Goal: Information Seeking & Learning: Learn about a topic

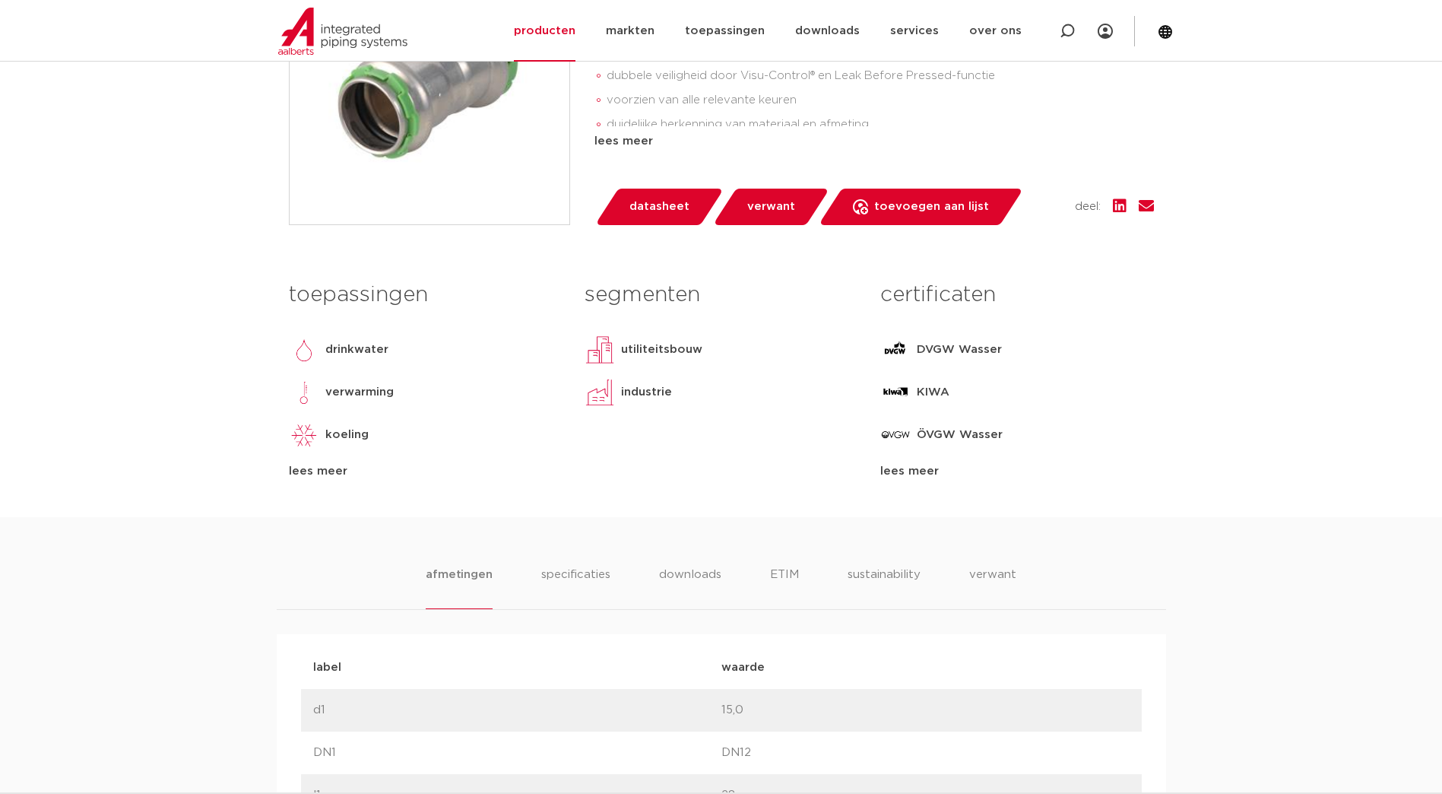
scroll to position [532, 0]
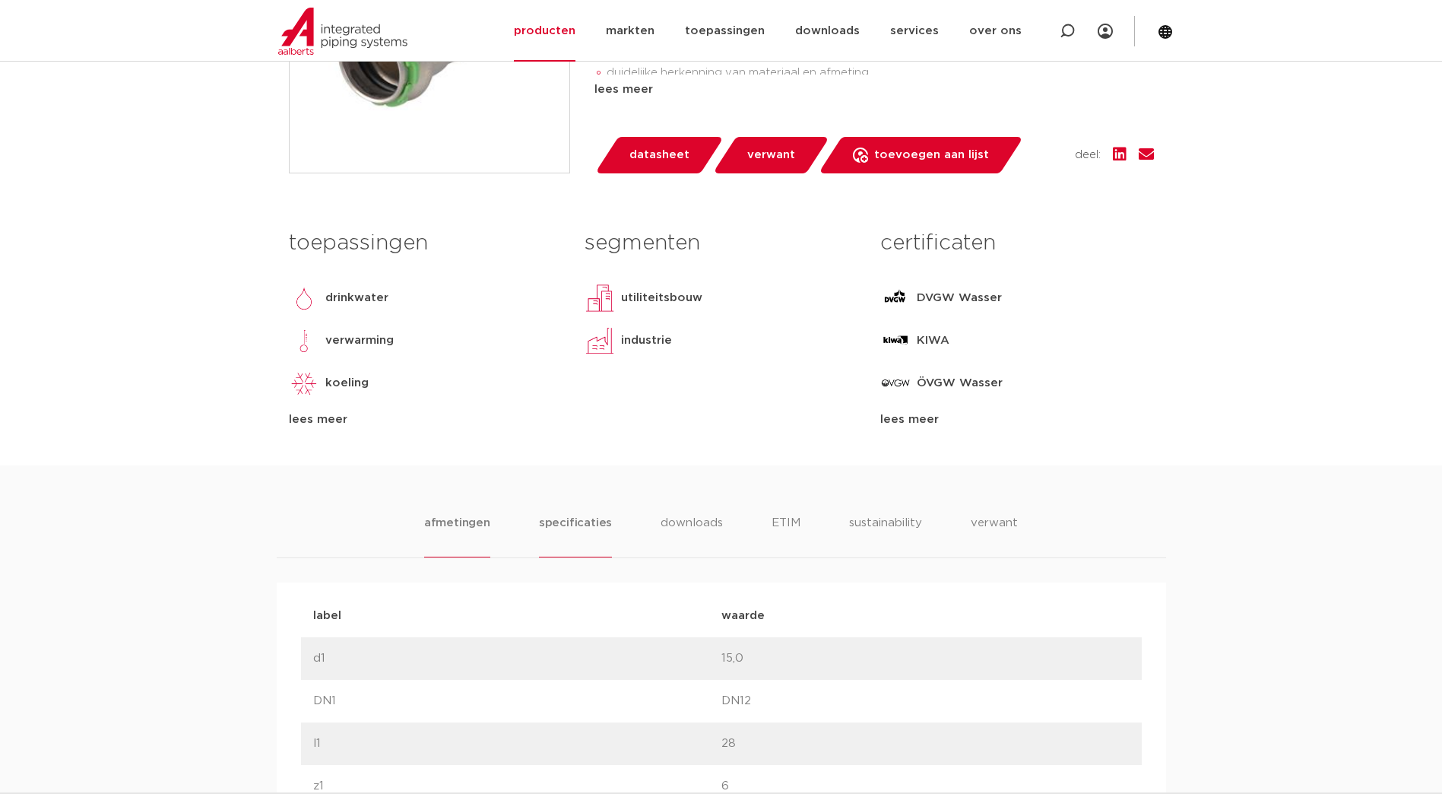
click at [575, 525] on li "specificaties" at bounding box center [575, 535] width 73 height 43
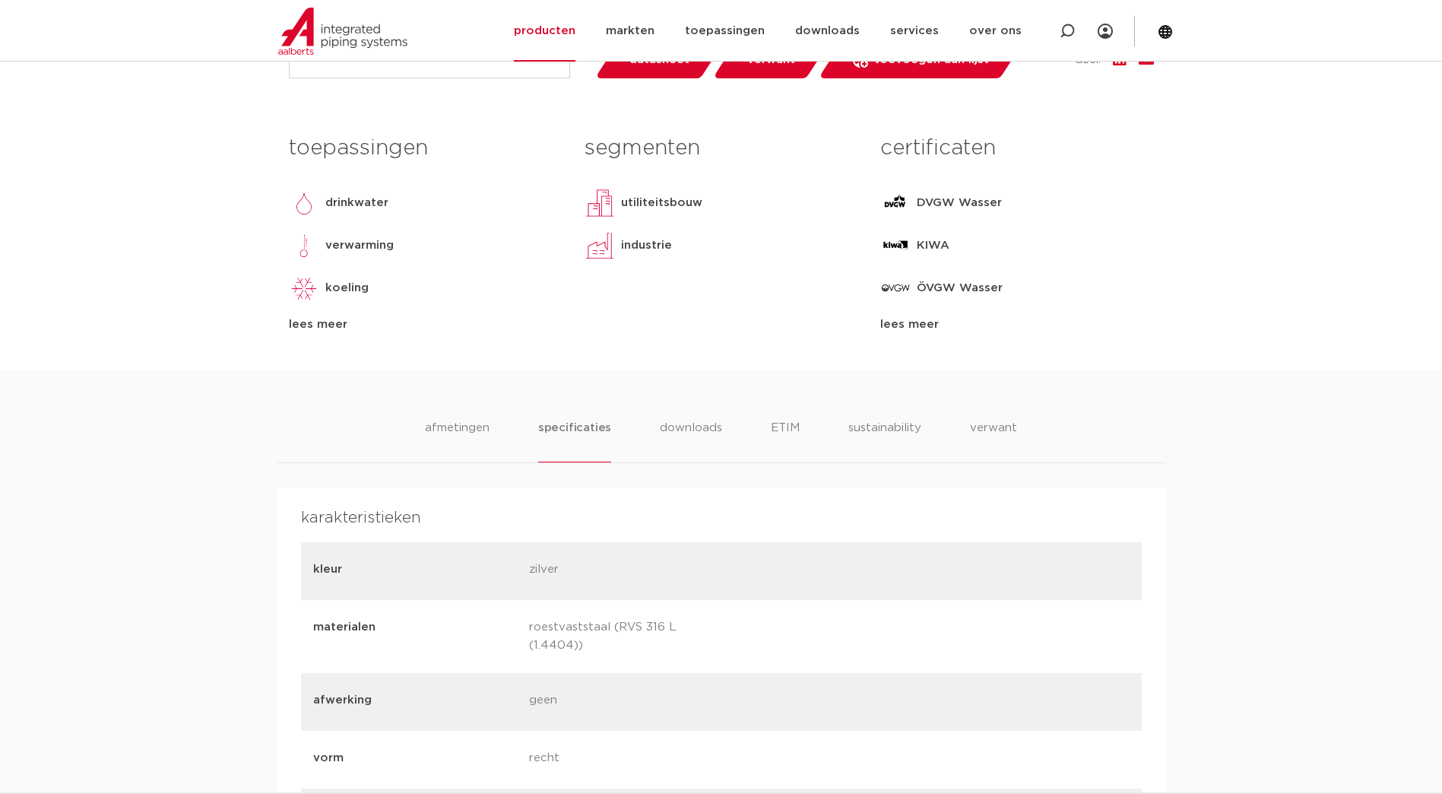
scroll to position [608, 0]
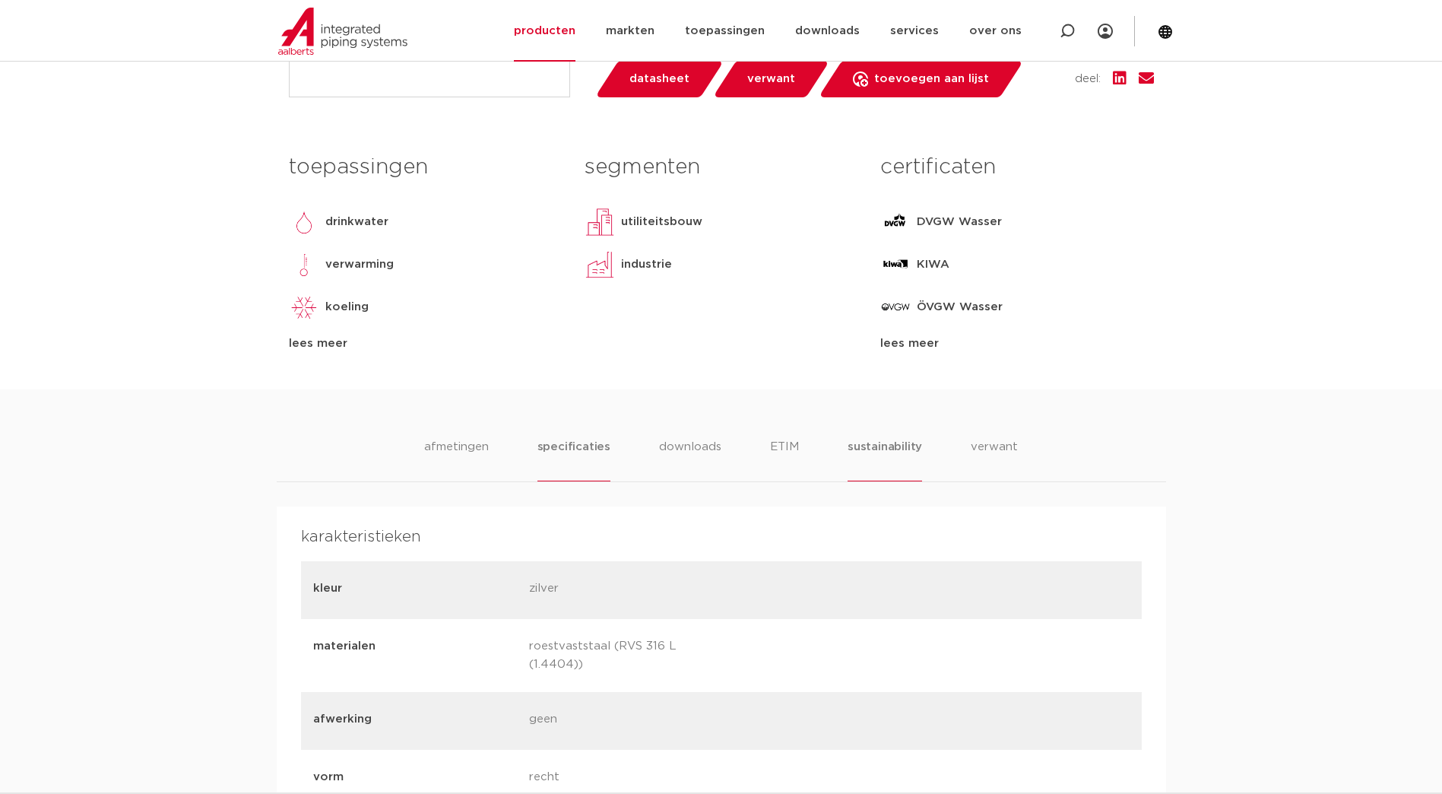
click at [886, 446] on li "sustainability" at bounding box center [885, 459] width 75 height 43
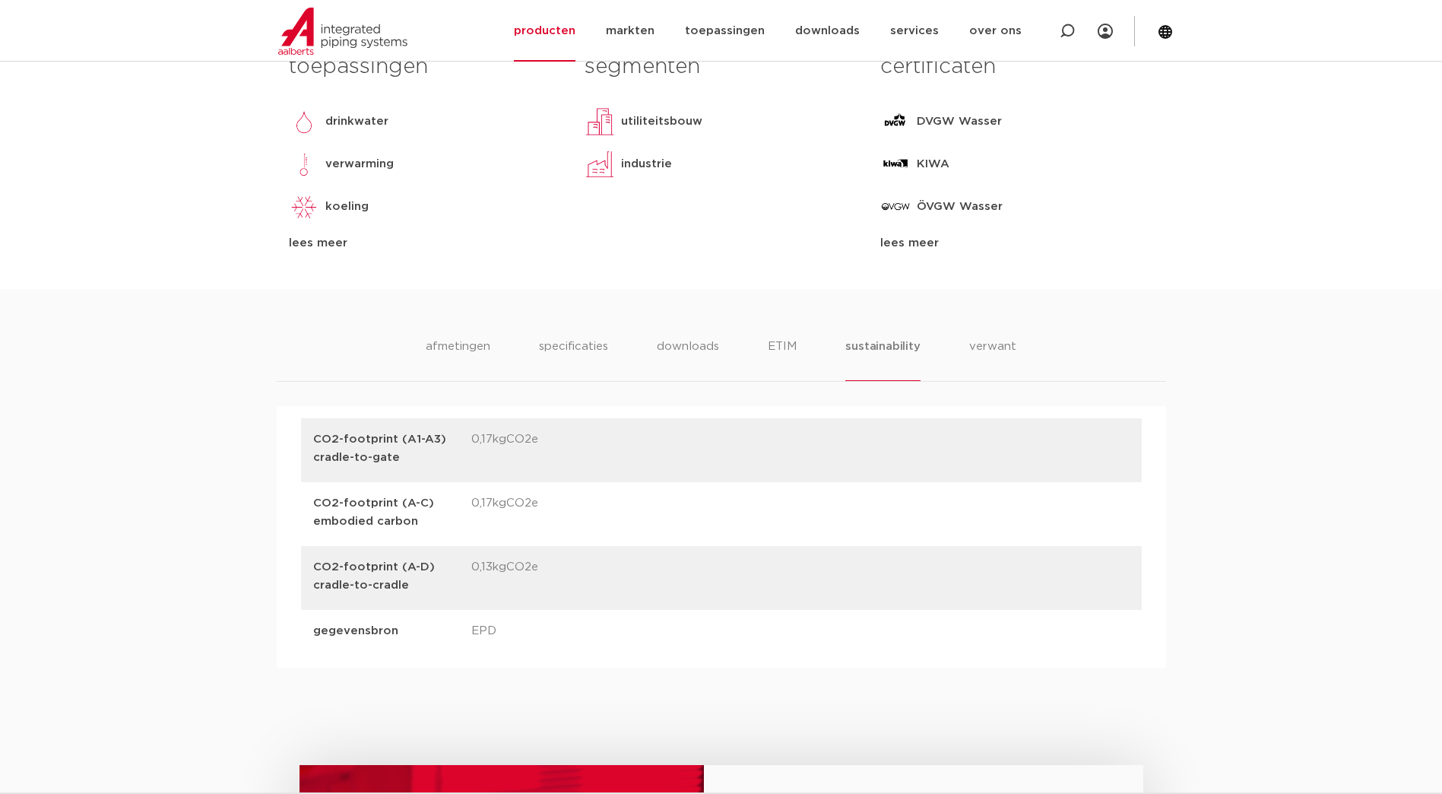
scroll to position [760, 0]
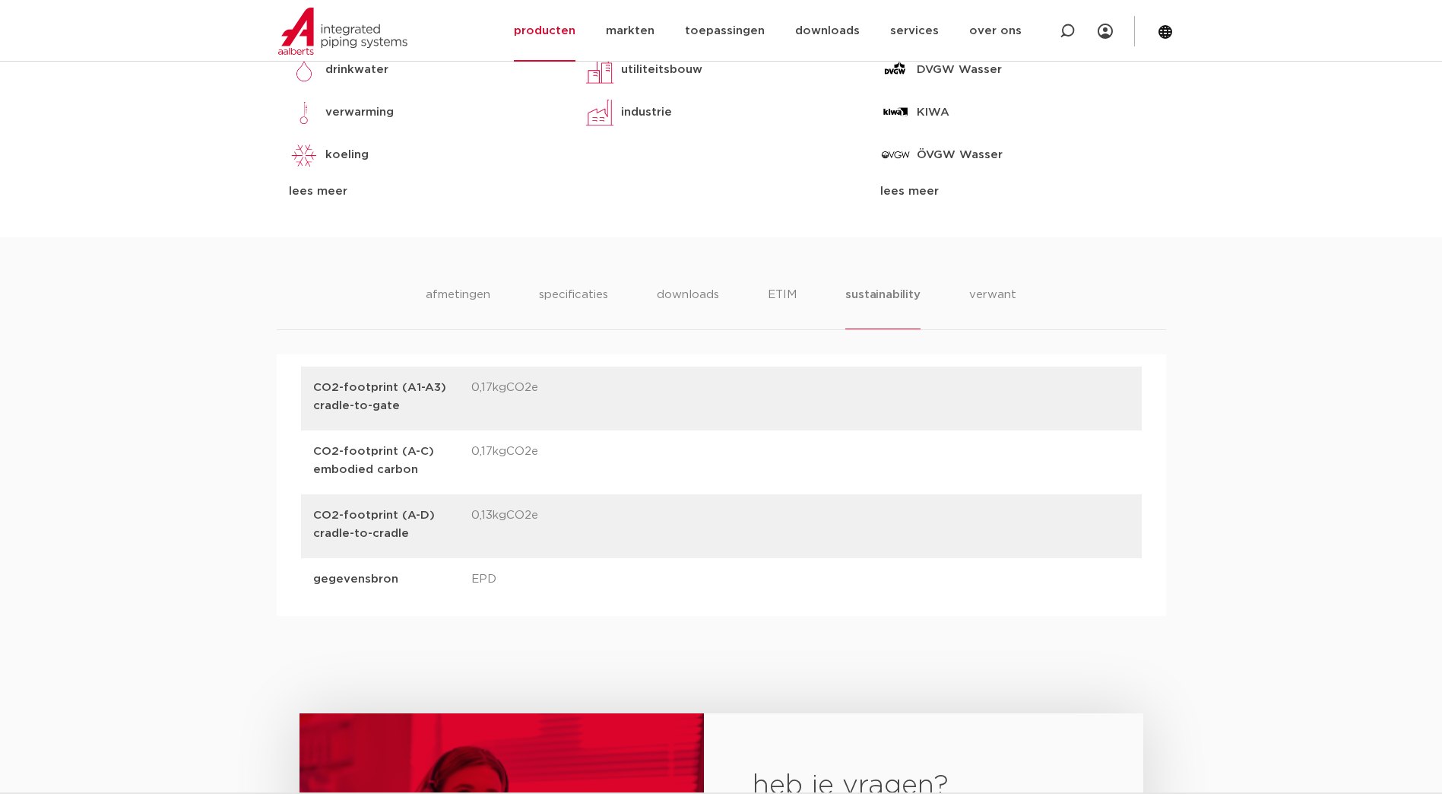
click at [379, 582] on p "gegevensbron" at bounding box center [386, 579] width 146 height 18
click at [682, 300] on li "downloads" at bounding box center [688, 307] width 63 height 43
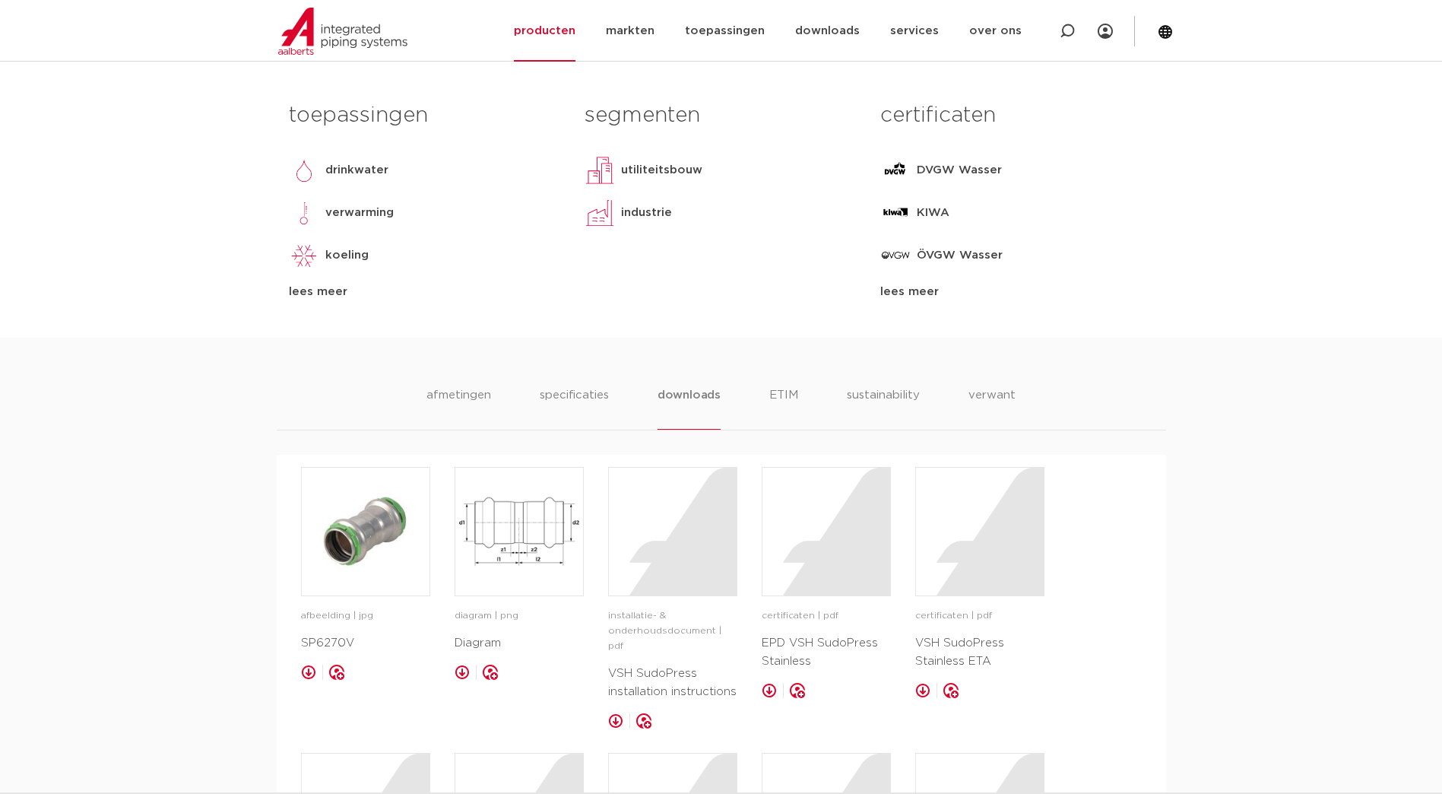
scroll to position [684, 0]
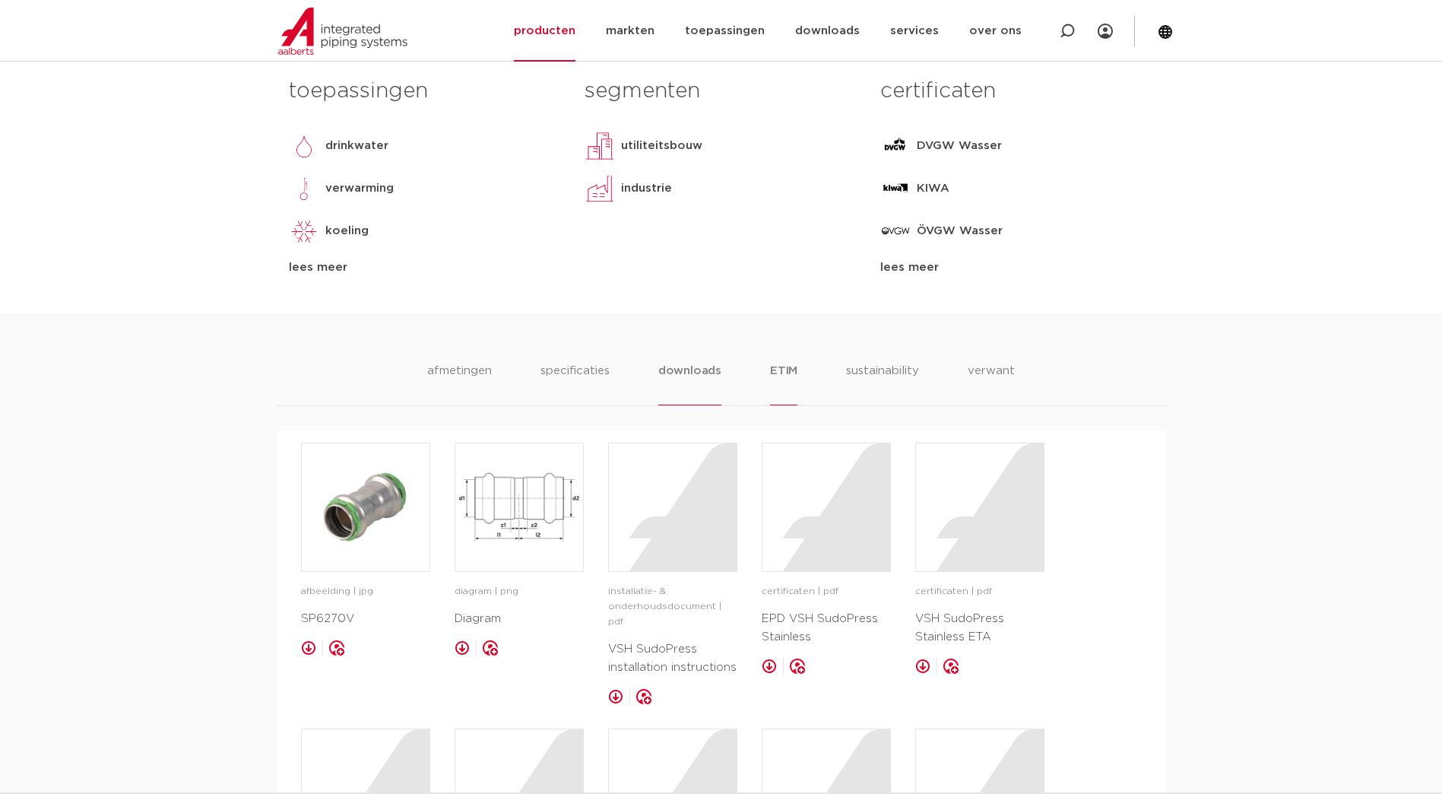
click at [778, 368] on li "ETIM" at bounding box center [783, 383] width 27 height 43
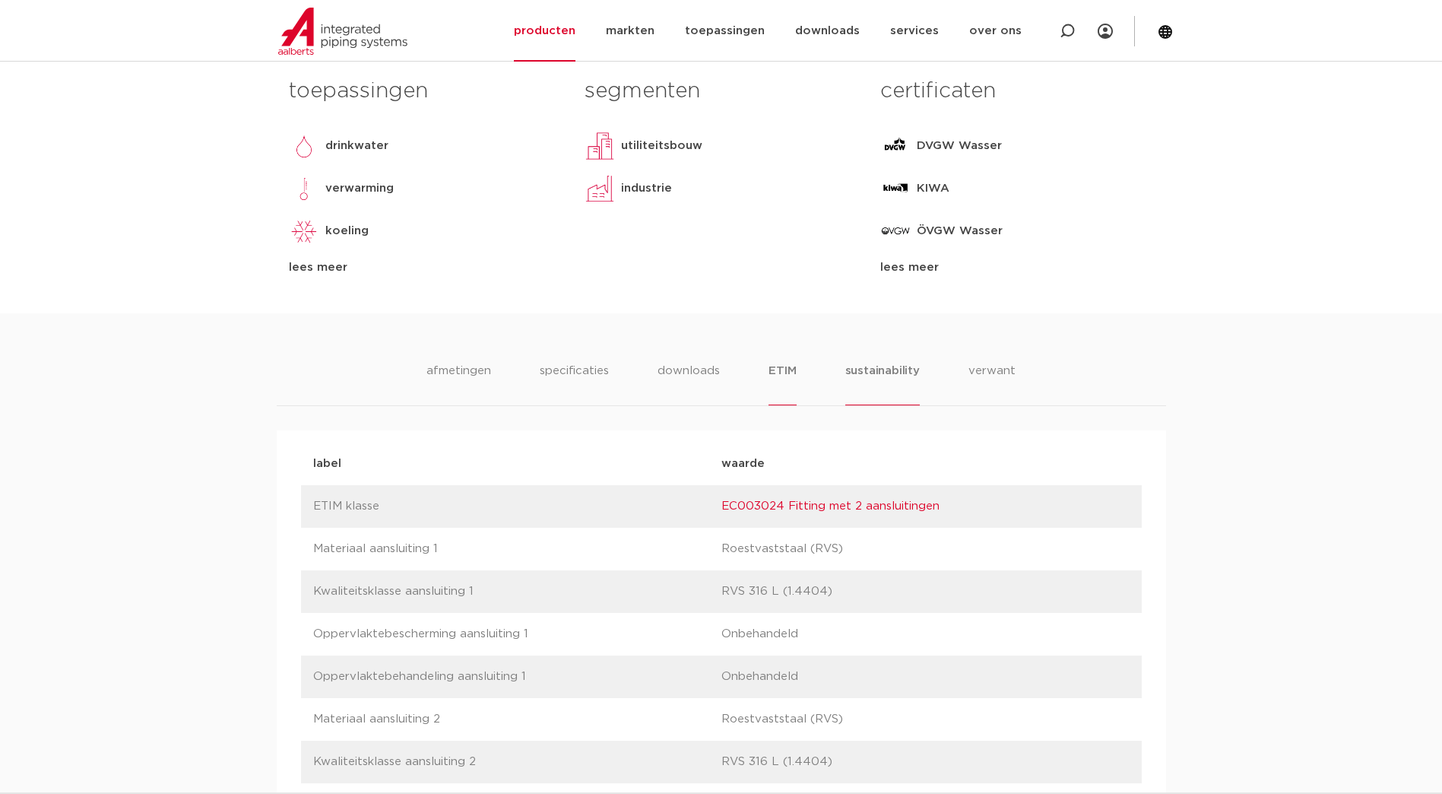
click at [871, 367] on li "sustainability" at bounding box center [882, 383] width 75 height 43
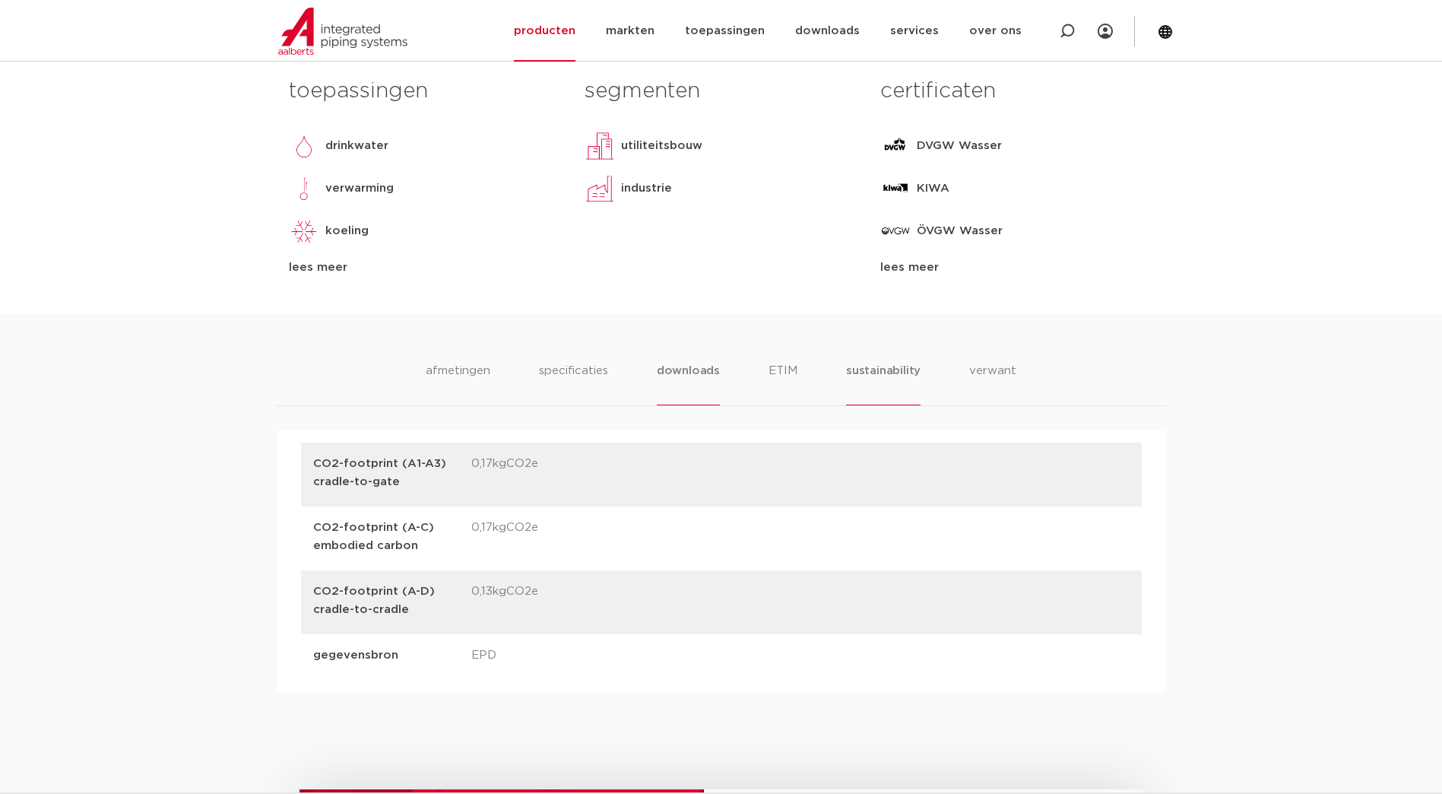
click at [690, 374] on li "downloads" at bounding box center [688, 383] width 63 height 43
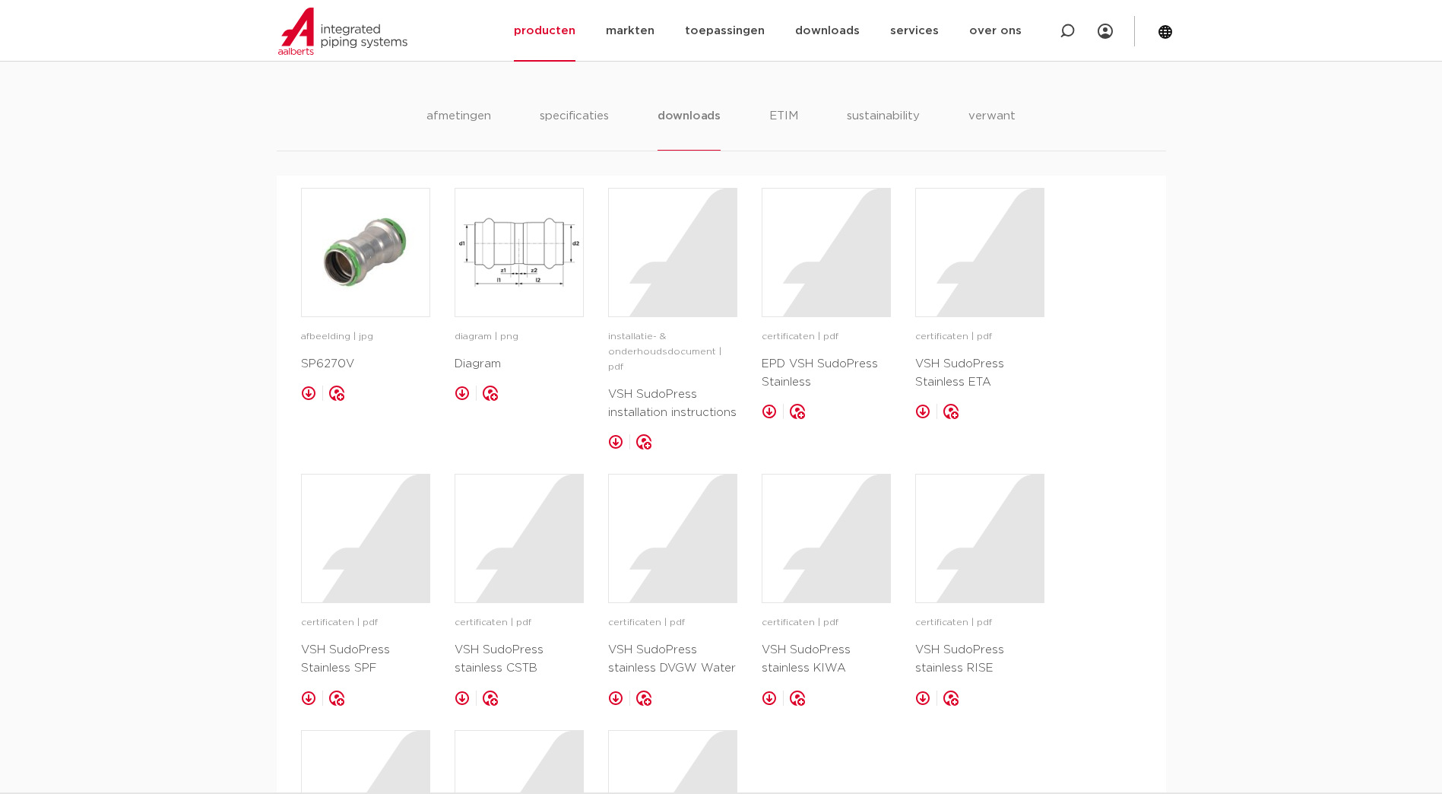
scroll to position [912, 0]
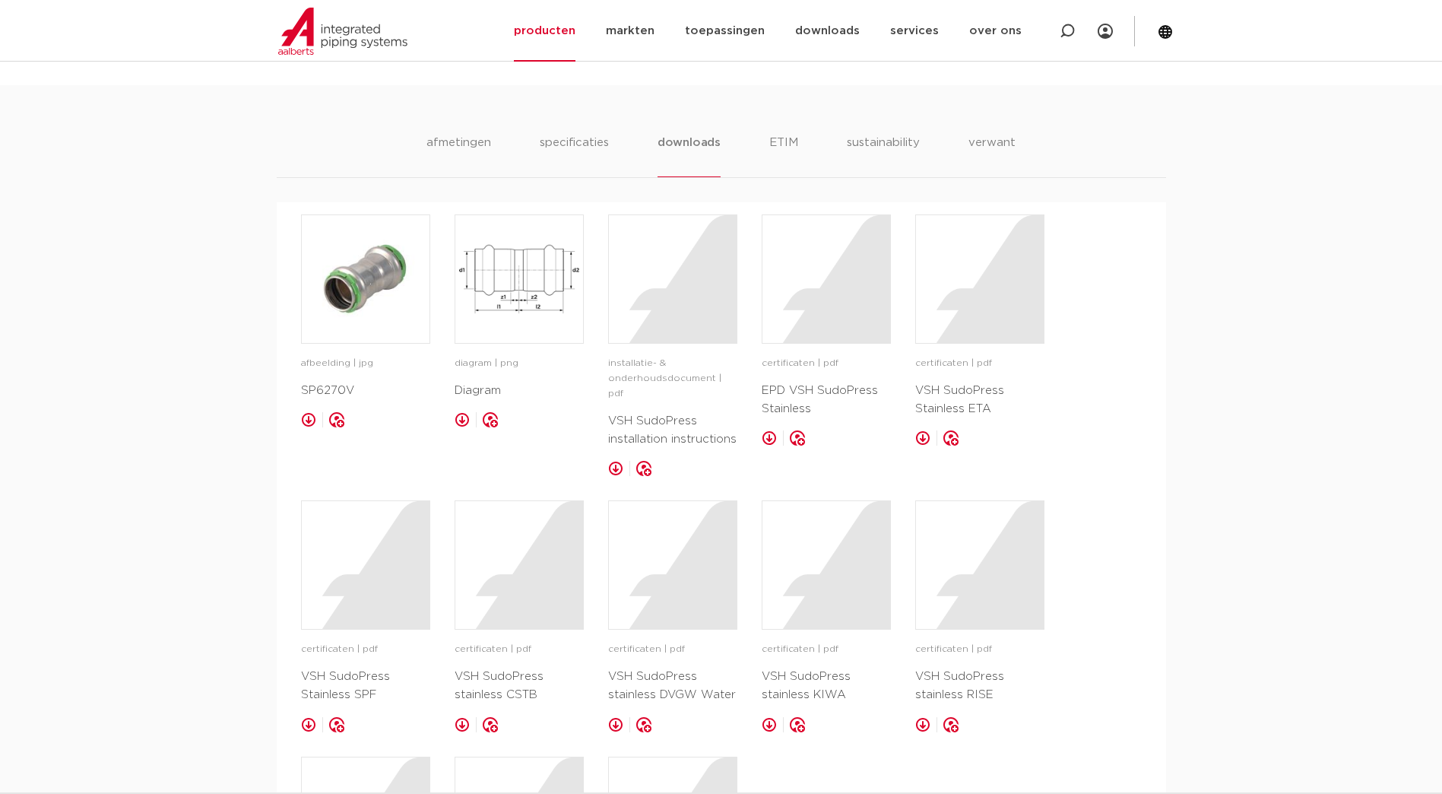
click at [768, 436] on link at bounding box center [769, 437] width 15 height 15
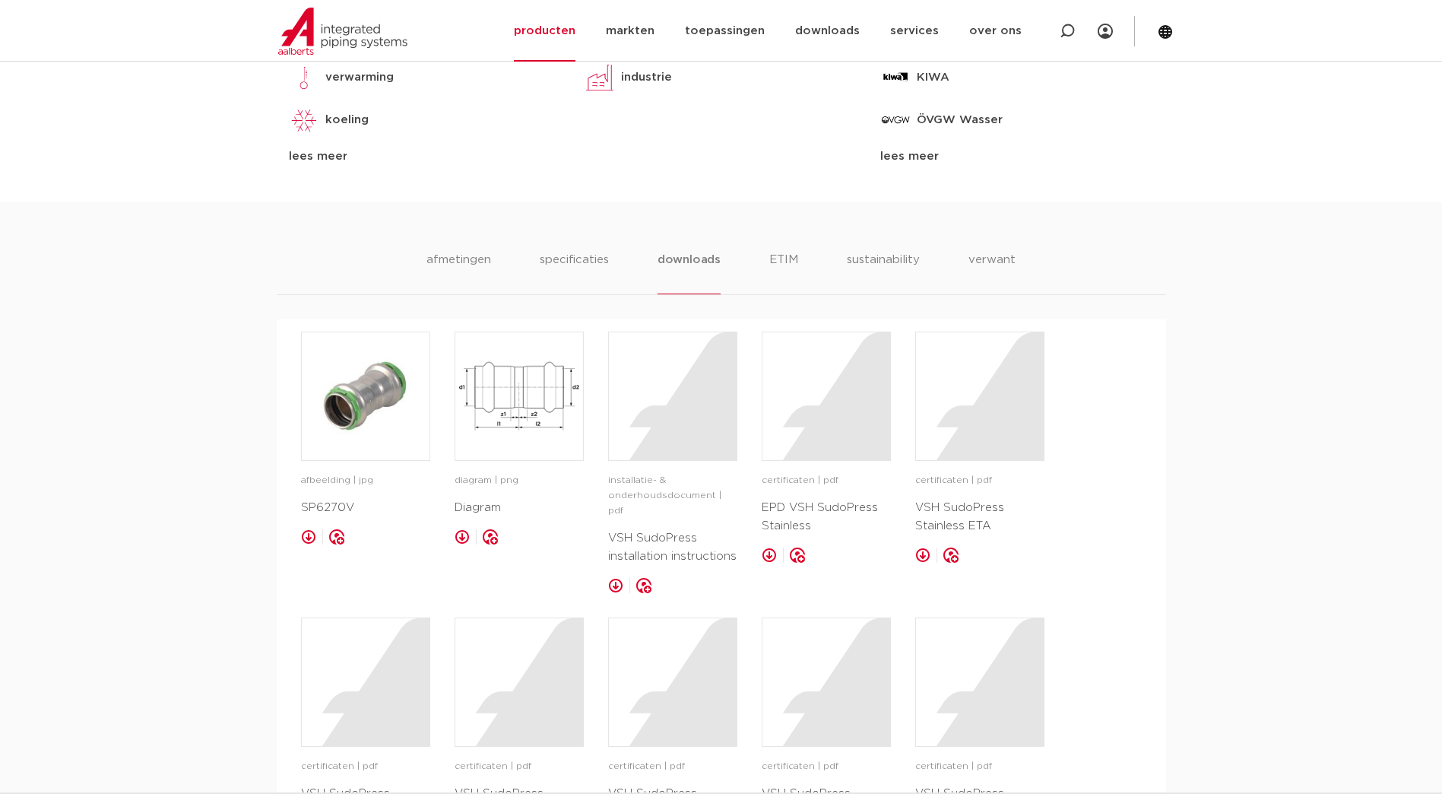
scroll to position [760, 0]
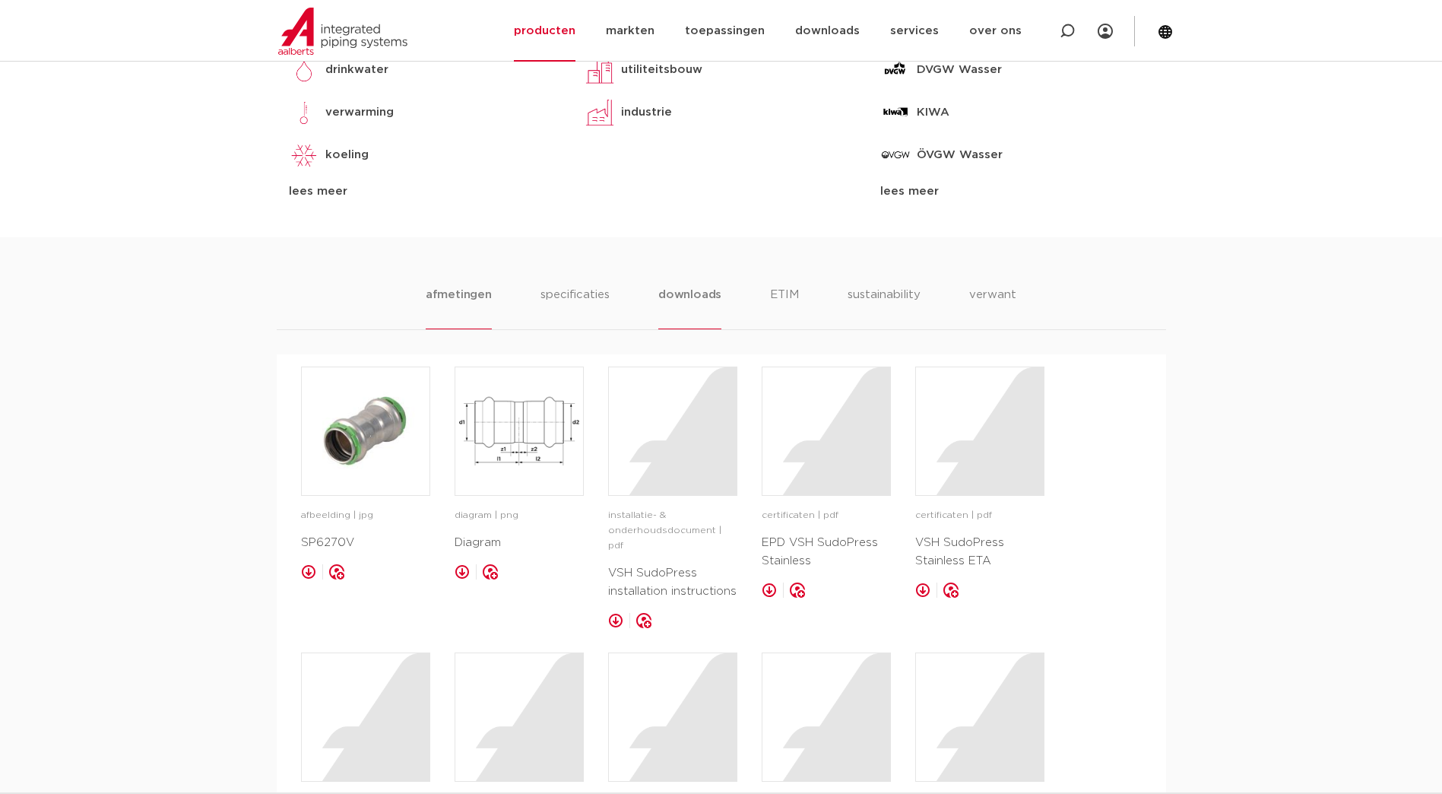
click at [452, 293] on li "afmetingen" at bounding box center [459, 307] width 66 height 43
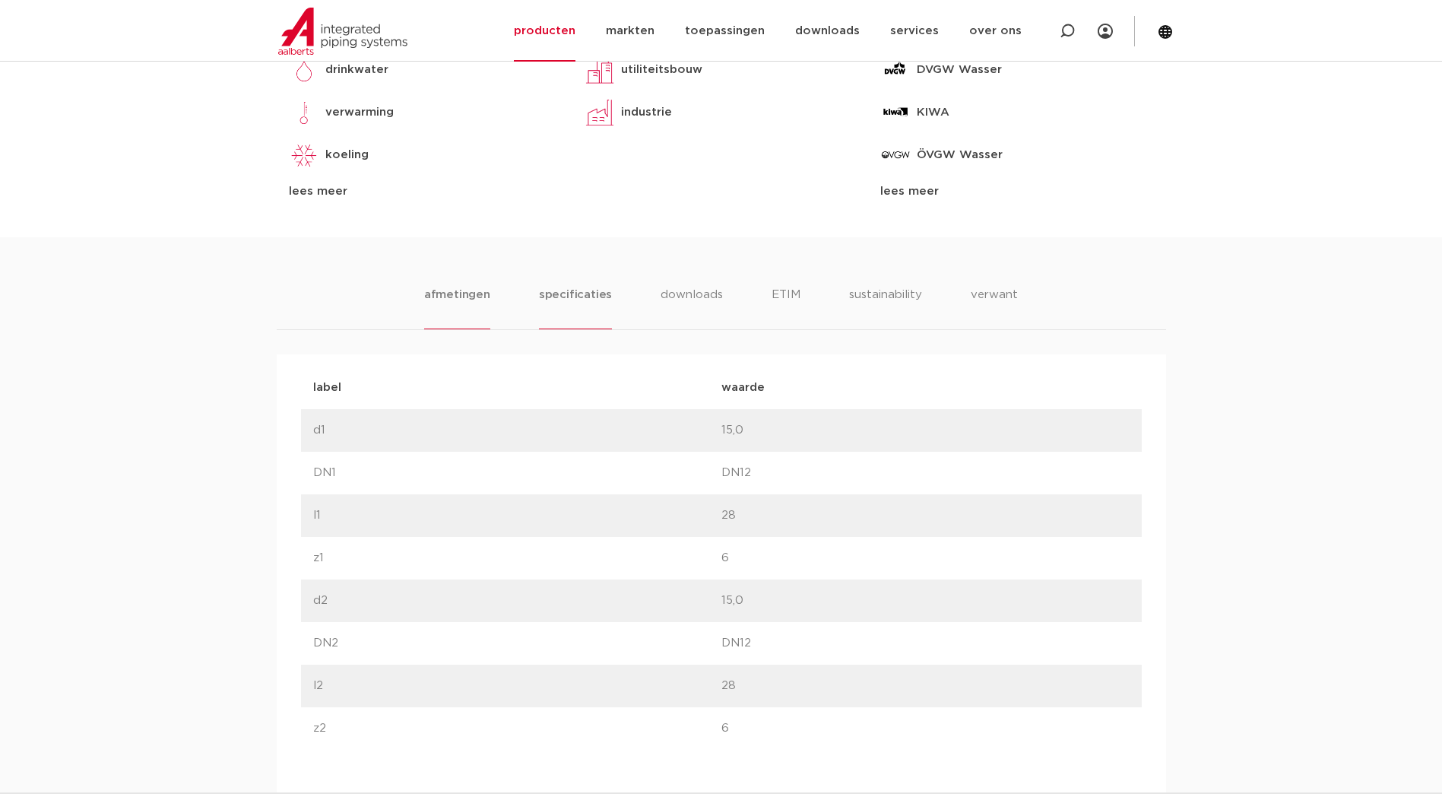
click at [556, 293] on li "specificaties" at bounding box center [575, 307] width 73 height 43
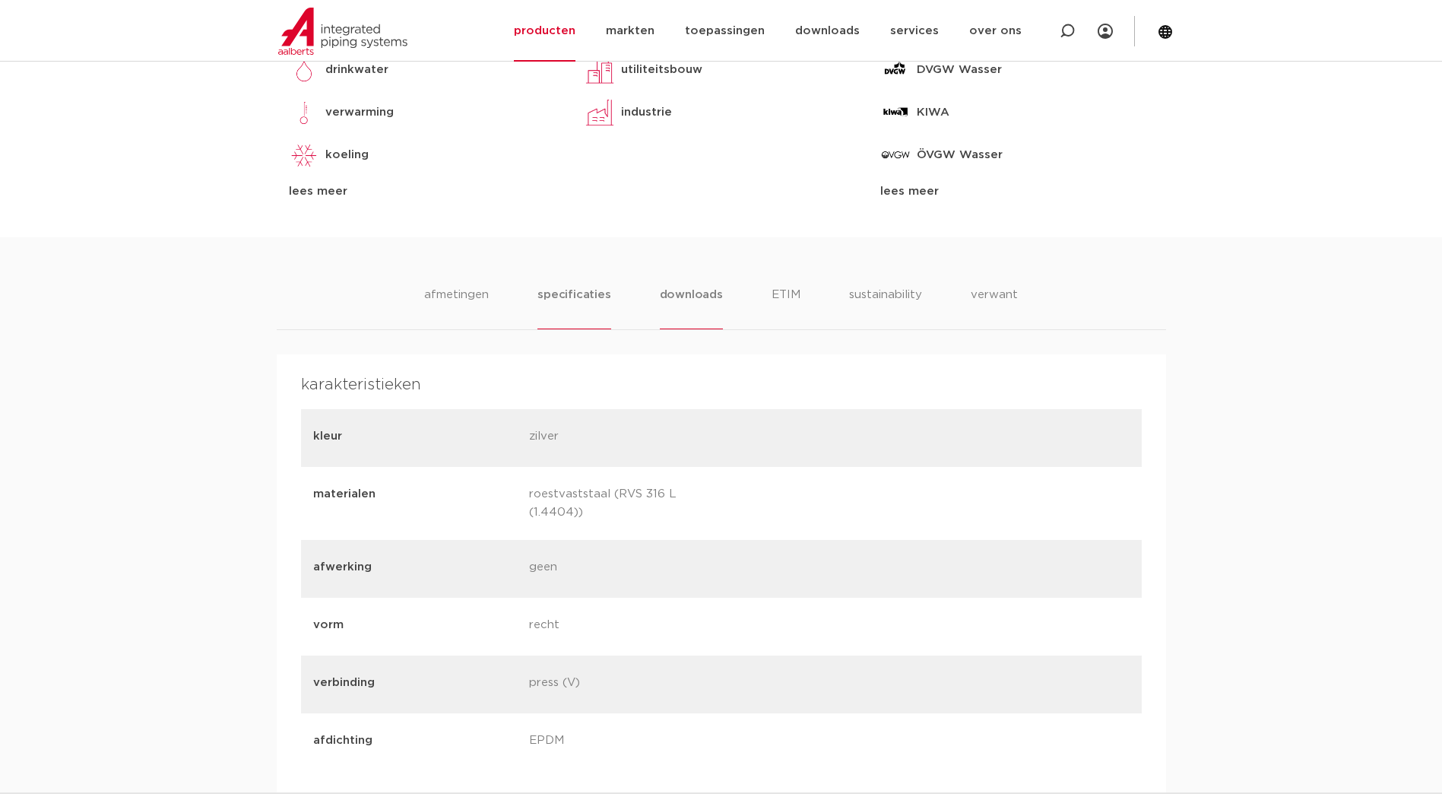
click at [680, 290] on li "downloads" at bounding box center [691, 307] width 63 height 43
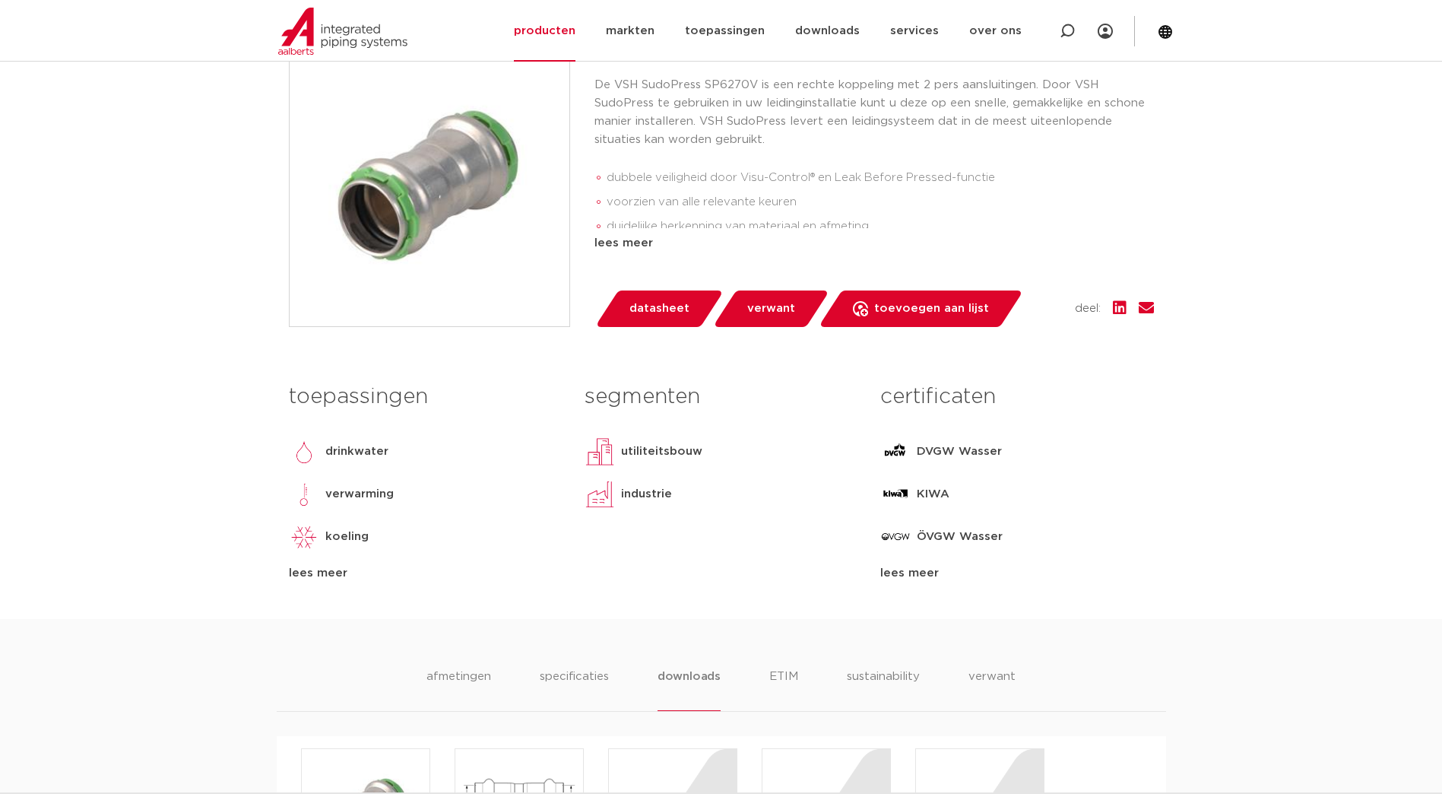
scroll to position [390, 0]
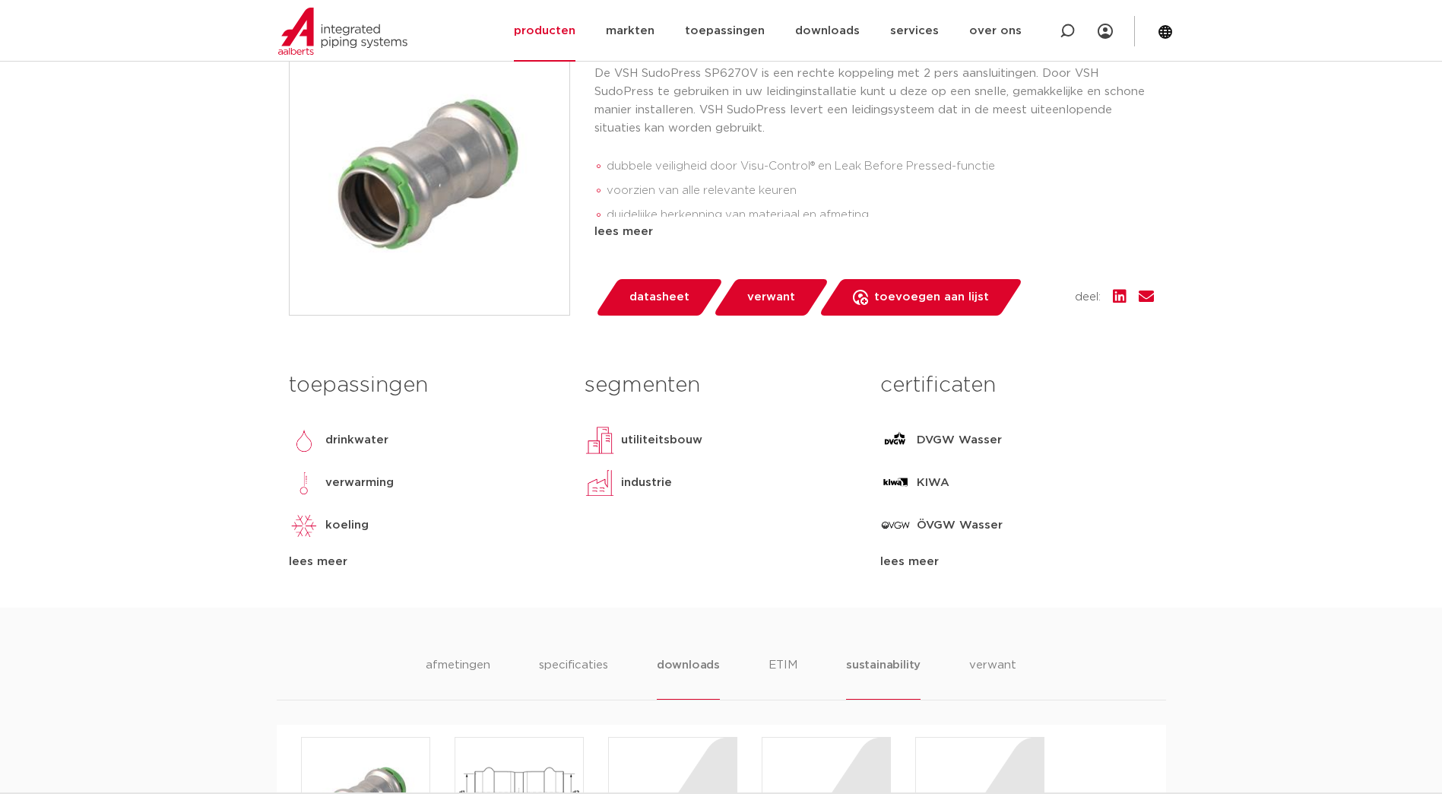
click at [872, 662] on li "sustainability" at bounding box center [883, 677] width 75 height 43
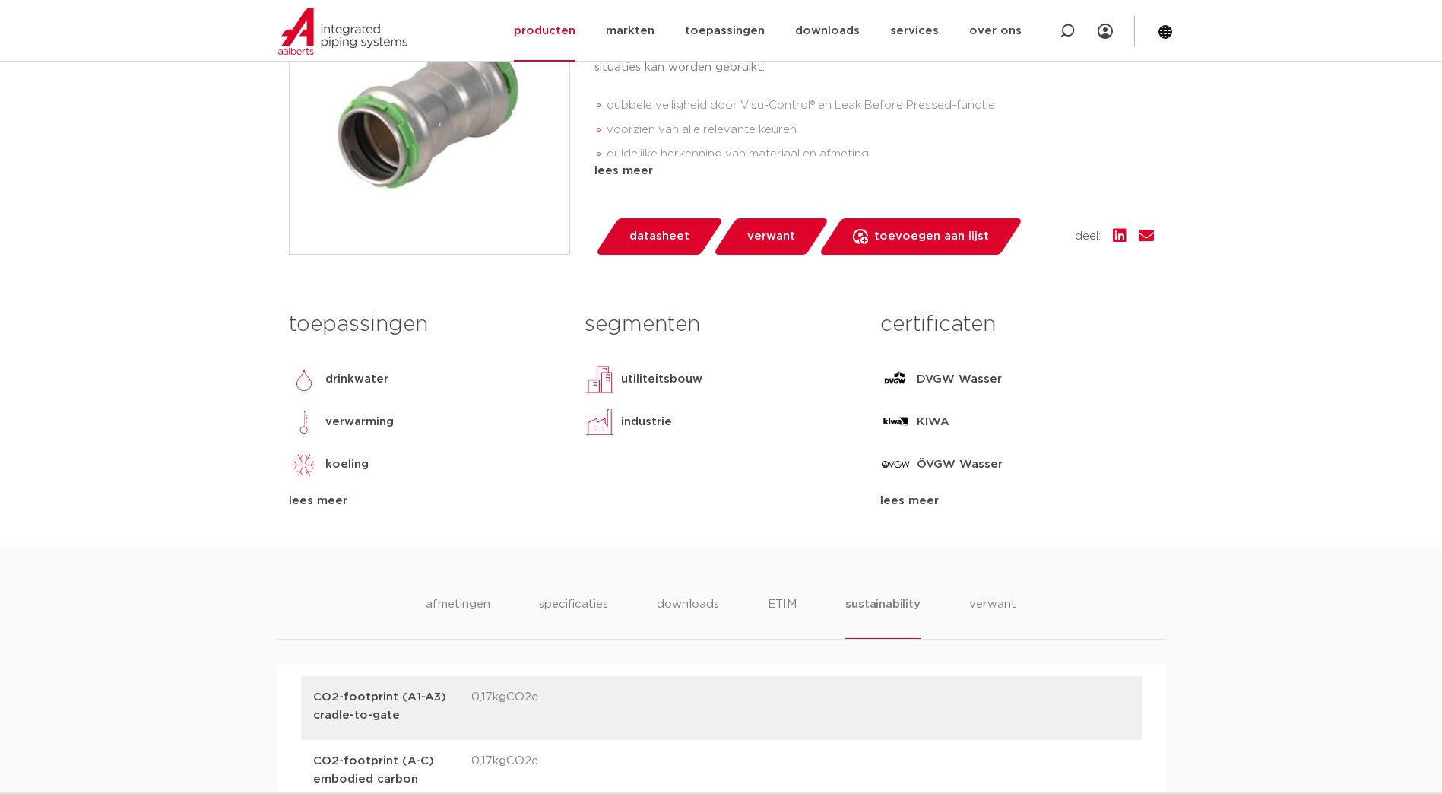
scroll to position [456, 0]
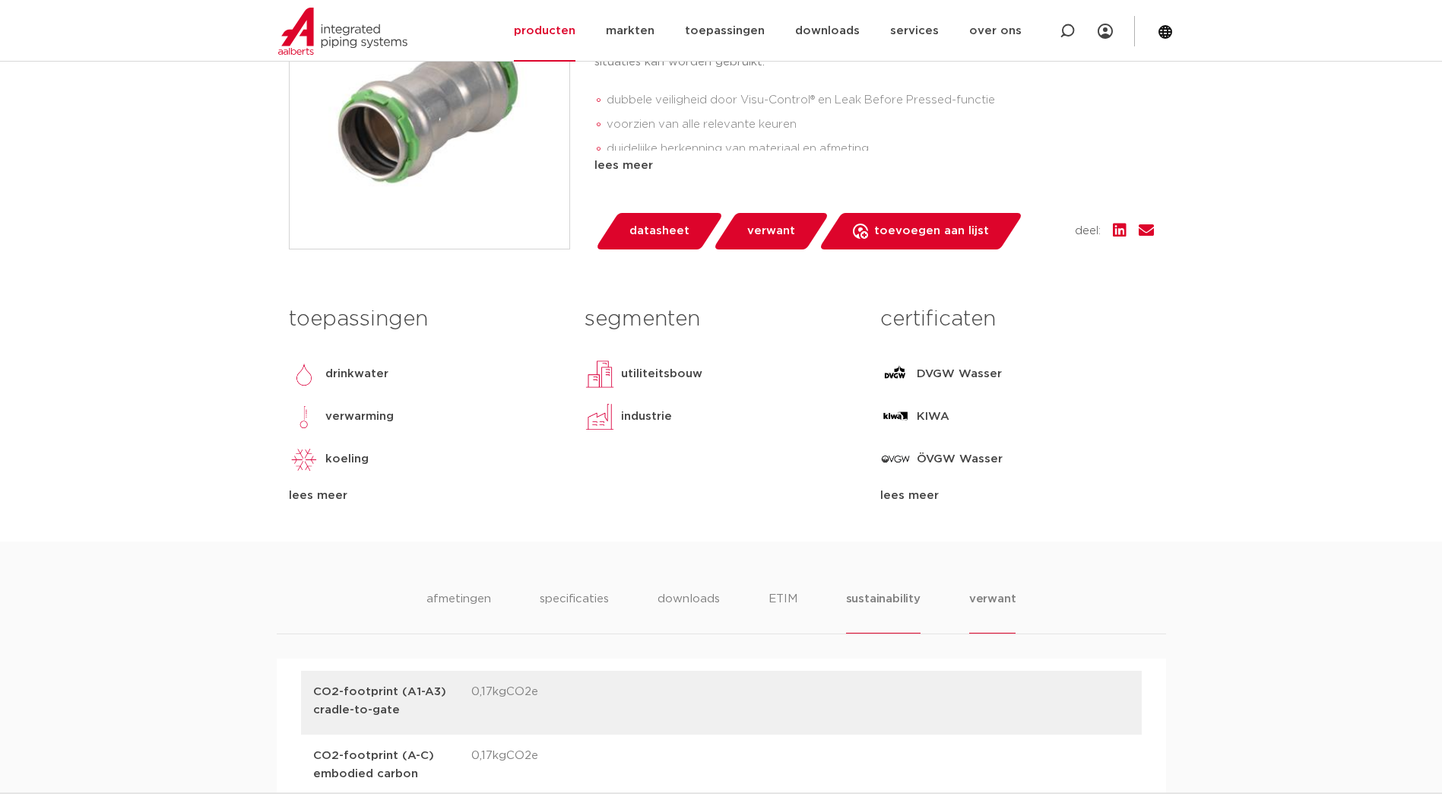
click at [981, 601] on li "verwant" at bounding box center [992, 611] width 47 height 43
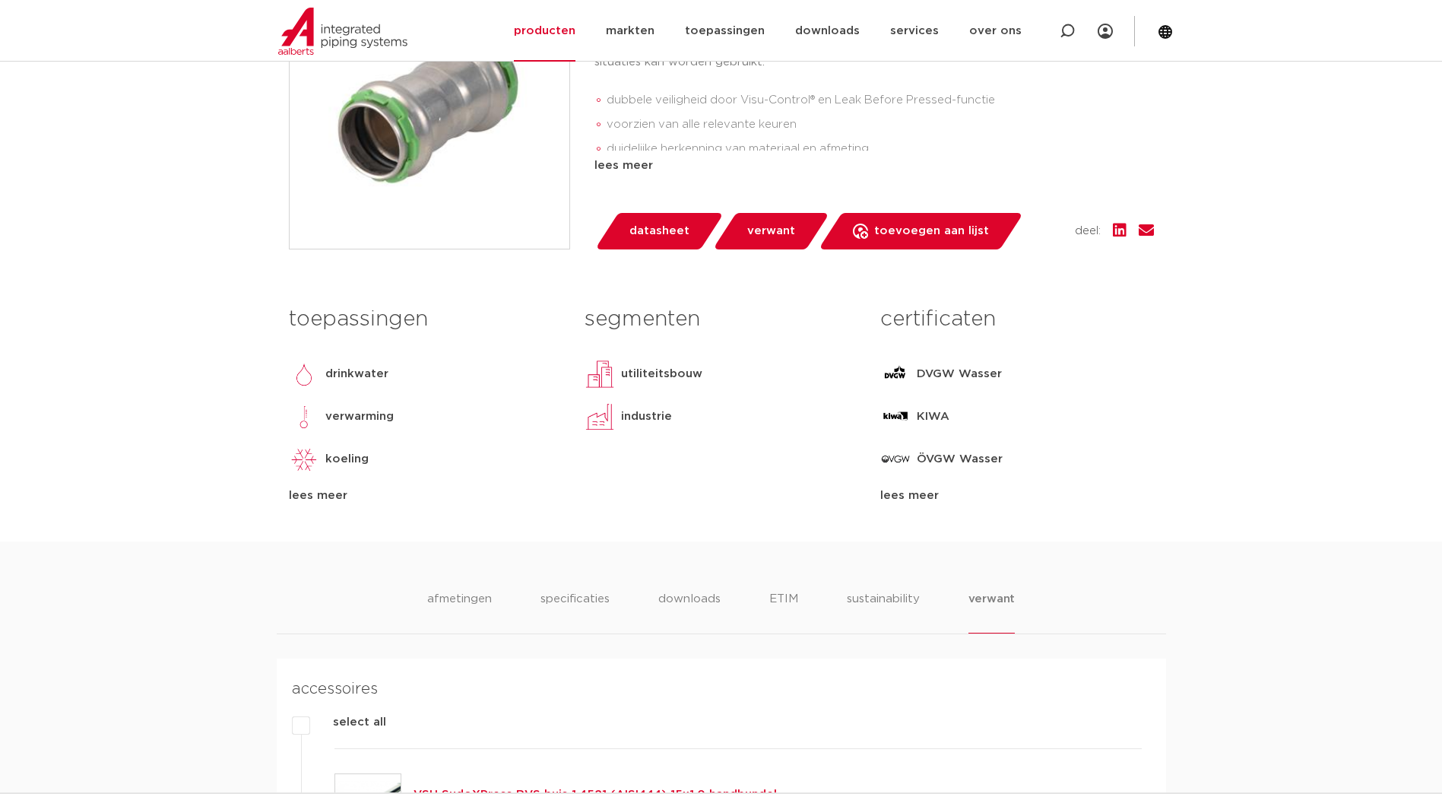
click at [896, 492] on div "lees meer" at bounding box center [1016, 496] width 273 height 18
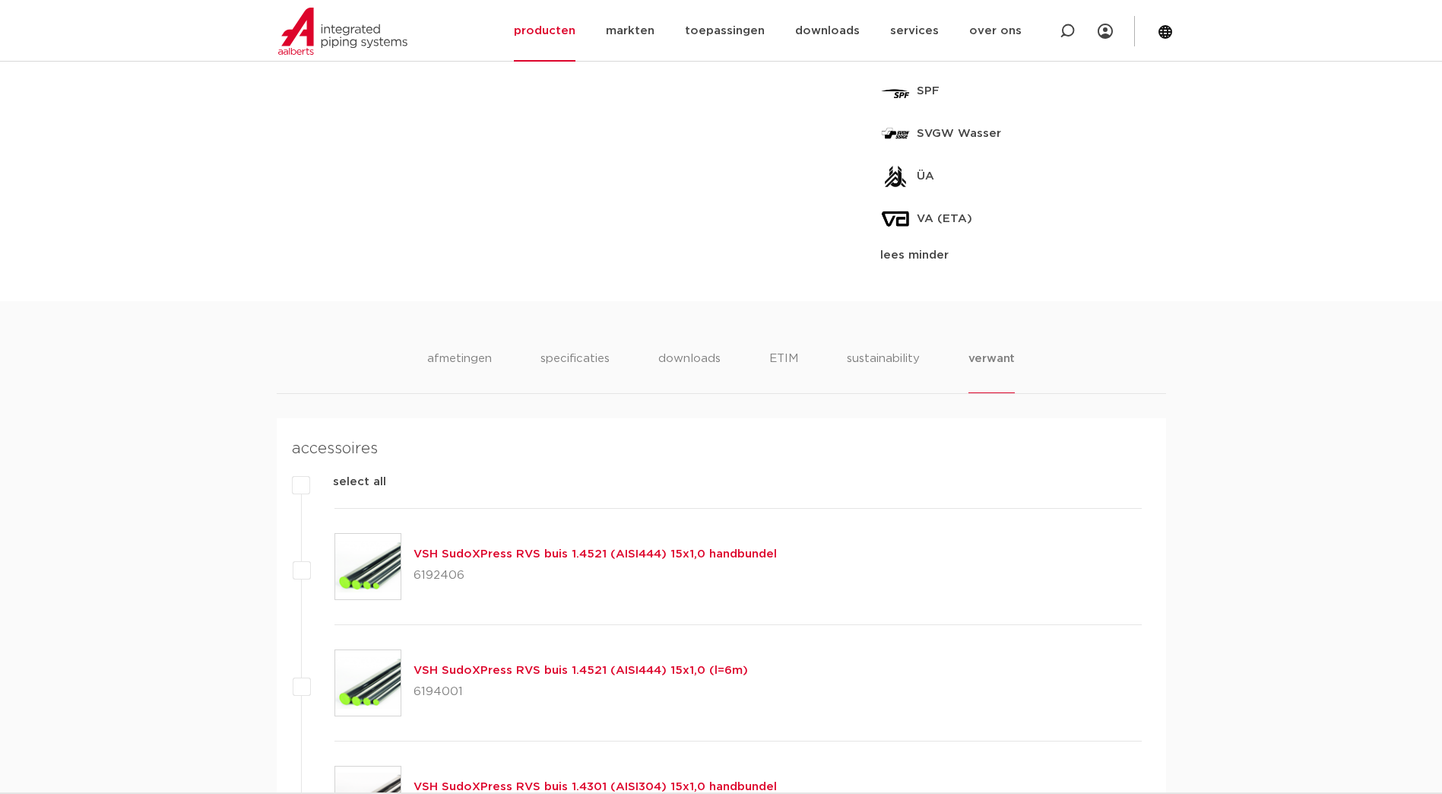
scroll to position [988, 0]
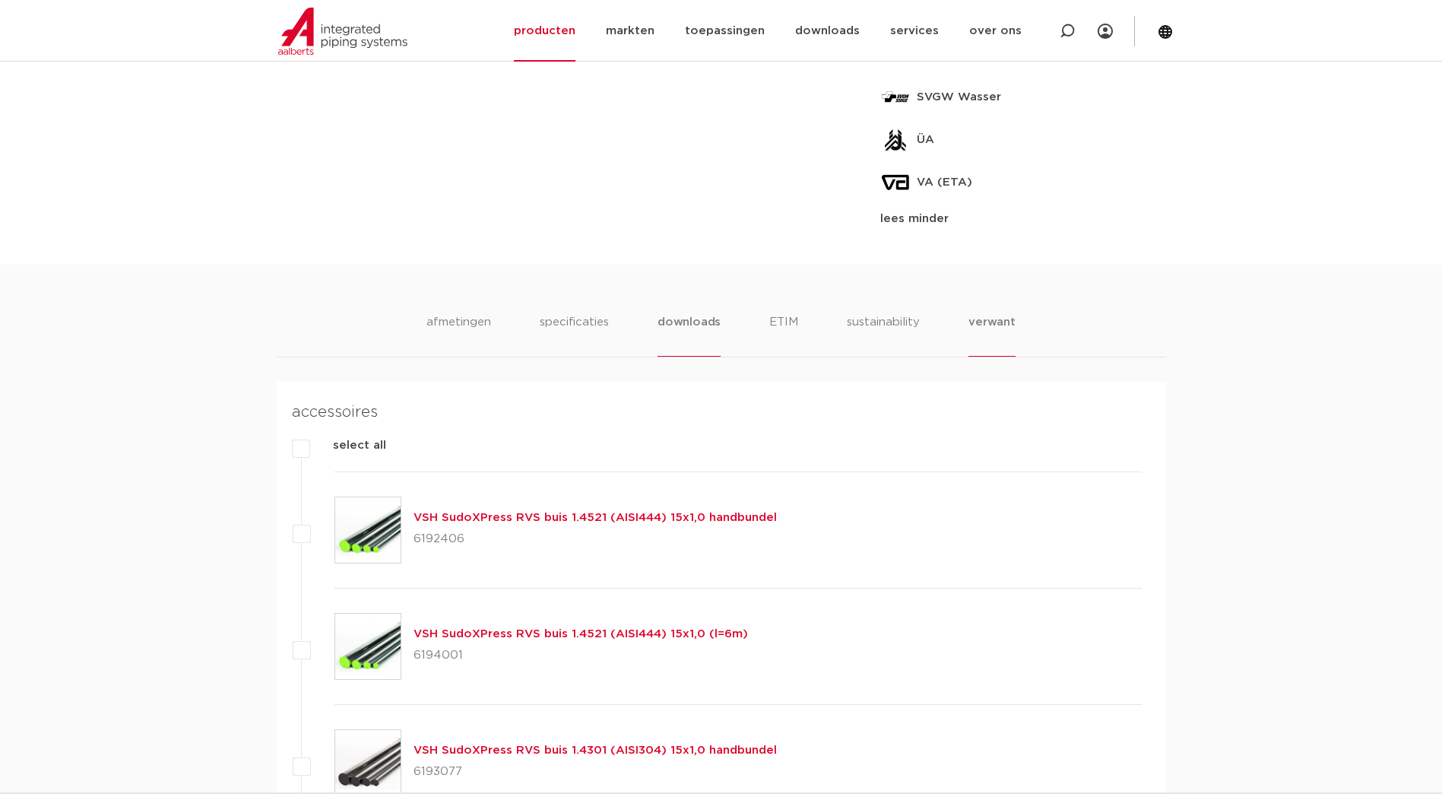
click at [706, 319] on li "downloads" at bounding box center [689, 334] width 63 height 43
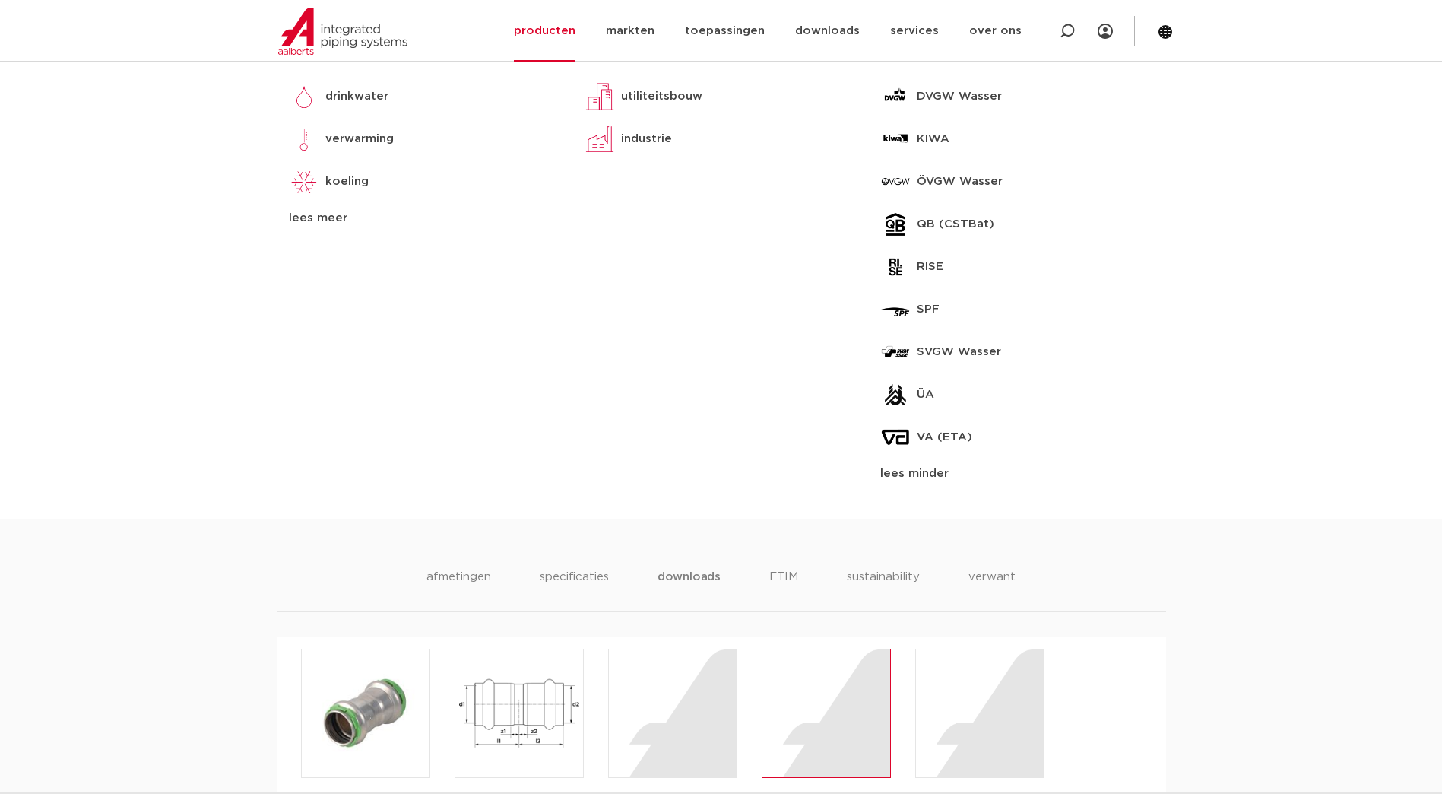
scroll to position [912, 0]
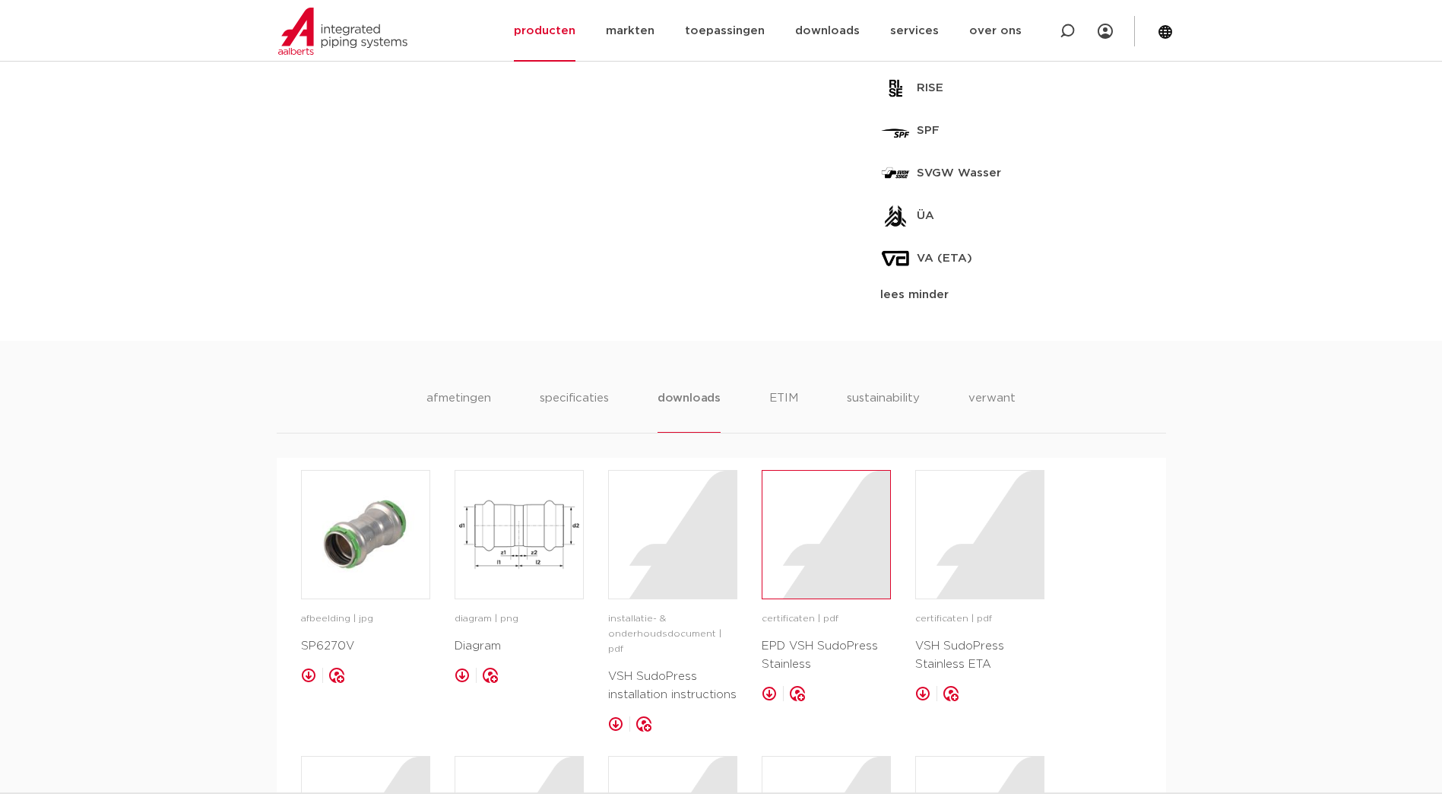
click at [806, 560] on div at bounding box center [827, 535] width 128 height 128
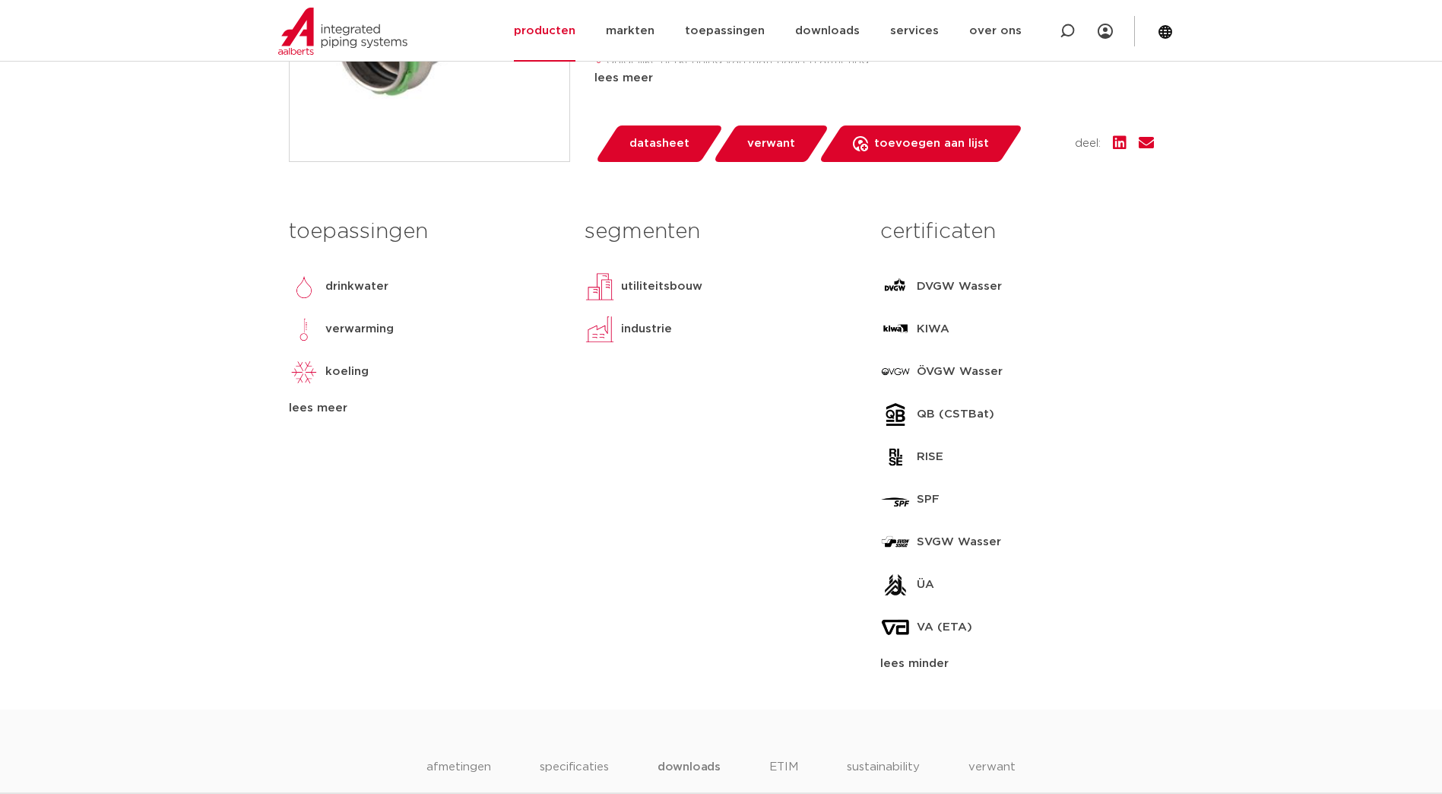
scroll to position [532, 0]
